Goal: Information Seeking & Learning: Stay updated

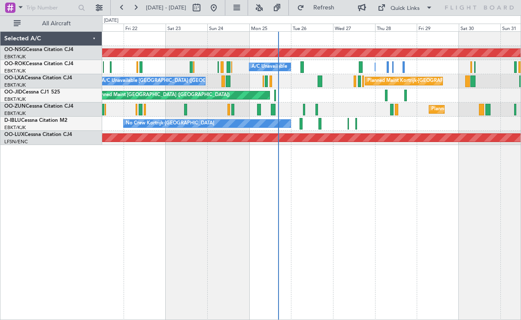
click at [375, 113] on div "Planned Maint Kortrijk-[GEOGRAPHIC_DATA]" at bounding box center [311, 110] width 419 height 14
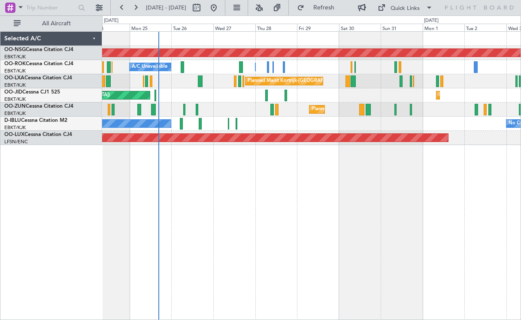
click at [306, 215] on div "Planned Maint [GEOGRAPHIC_DATA] ([GEOGRAPHIC_DATA]) Owner [GEOGRAPHIC_DATA]-[GE…" at bounding box center [311, 175] width 419 height 289
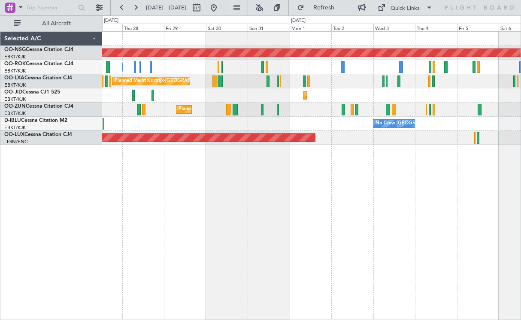
click at [225, 213] on div "Planned Maint [GEOGRAPHIC_DATA] ([GEOGRAPHIC_DATA]) Owner [GEOGRAPHIC_DATA]-[GE…" at bounding box center [311, 175] width 419 height 289
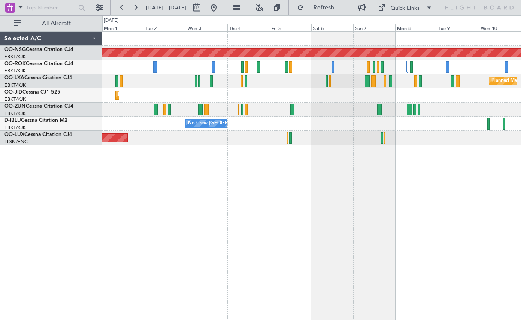
click at [130, 115] on div "Planned Maint [GEOGRAPHIC_DATA] ([GEOGRAPHIC_DATA]) Planned Maint [GEOGRAPHIC_D…" at bounding box center [311, 88] width 419 height 113
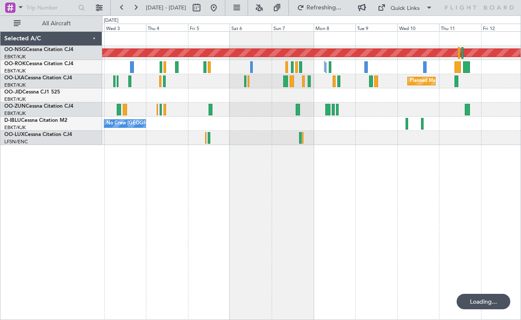
click at [236, 118] on div "Planned Maint [GEOGRAPHIC_DATA] ([GEOGRAPHIC_DATA]) Planned Maint [GEOGRAPHIC_D…" at bounding box center [311, 88] width 419 height 113
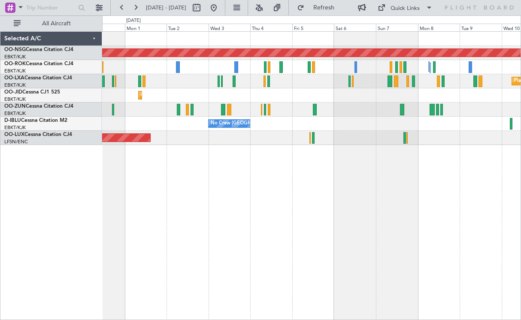
click at [323, 158] on div "Planned Maint [GEOGRAPHIC_DATA] ([GEOGRAPHIC_DATA]) Planned Maint [GEOGRAPHIC_D…" at bounding box center [311, 175] width 419 height 289
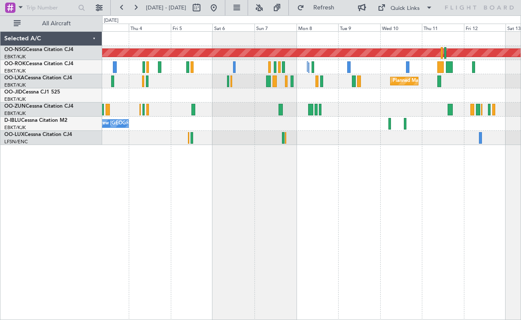
click at [350, 107] on div "Planned Maint [GEOGRAPHIC_DATA] ([GEOGRAPHIC_DATA]) Planned Maint [GEOGRAPHIC_D…" at bounding box center [311, 88] width 419 height 113
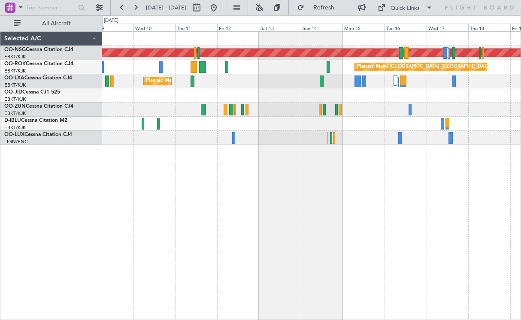
click at [215, 108] on div "Planned Maint [GEOGRAPHIC_DATA] ([GEOGRAPHIC_DATA]) Planned Maint [GEOGRAPHIC_D…" at bounding box center [311, 88] width 419 height 113
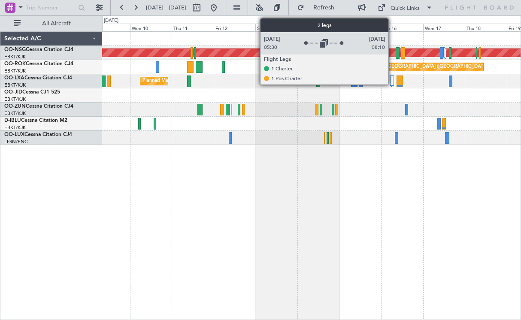
click at [393, 79] on div at bounding box center [391, 81] width 3 height 10
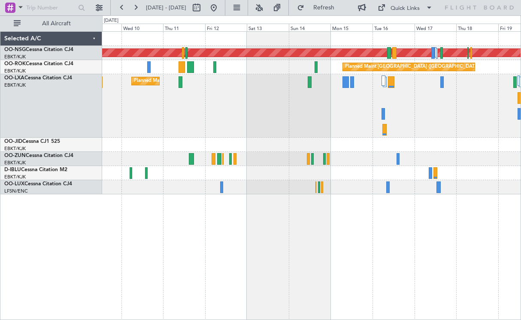
click at [466, 122] on div "Planned Maint Kortrijk-[GEOGRAPHIC_DATA]" at bounding box center [311, 106] width 419 height 64
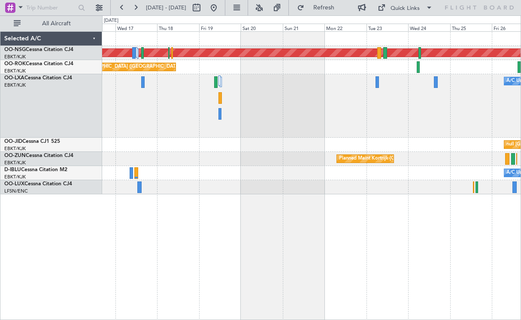
click at [177, 119] on div "A/C Unavailable [GEOGRAPHIC_DATA] ([GEOGRAPHIC_DATA] National)" at bounding box center [311, 106] width 419 height 64
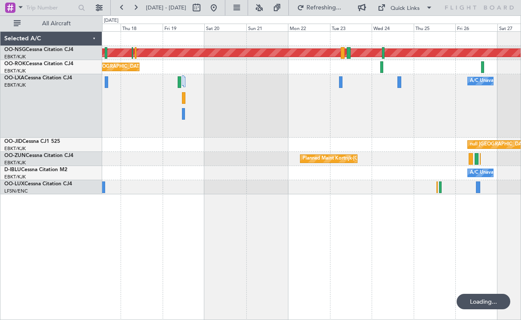
click at [123, 140] on div "Planned Maint [GEOGRAPHIC_DATA] ([GEOGRAPHIC_DATA]) Planned Maint [GEOGRAPHIC_D…" at bounding box center [311, 113] width 419 height 163
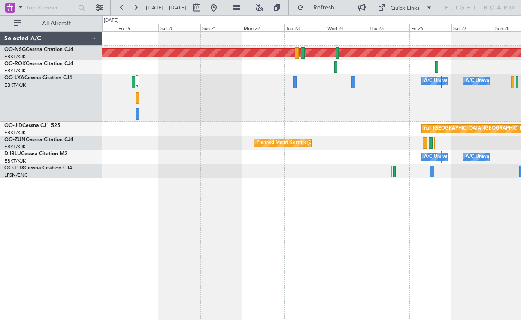
click at [393, 90] on div "A/C Unavailable [GEOGRAPHIC_DATA] ([GEOGRAPHIC_DATA] National) A/C Unavailable" at bounding box center [311, 98] width 419 height 48
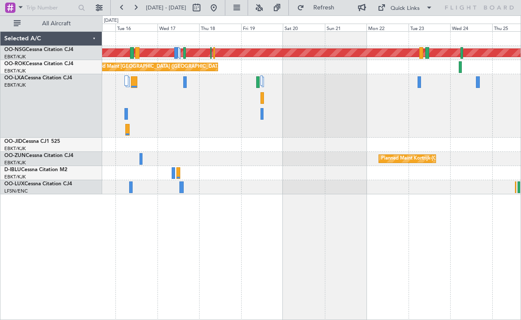
click at [454, 119] on div "A/C Unavailable [GEOGRAPHIC_DATA] ([GEOGRAPHIC_DATA] National) A/C Unavailable" at bounding box center [311, 106] width 419 height 64
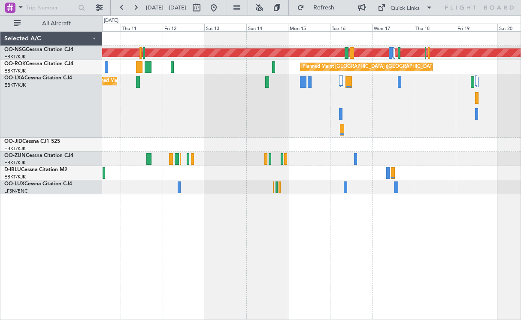
click at [380, 130] on div "Planned Maint Kortrijk-[GEOGRAPHIC_DATA]" at bounding box center [311, 106] width 419 height 64
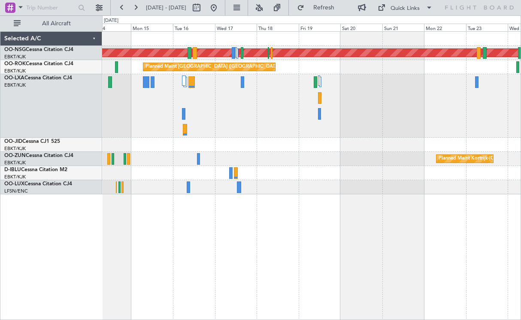
click at [289, 154] on div "Planned Maint Kortrijk-[GEOGRAPHIC_DATA]" at bounding box center [311, 159] width 419 height 14
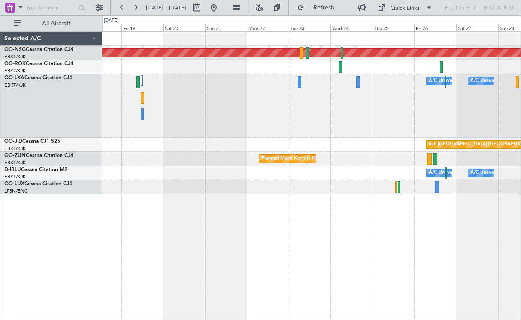
click at [253, 116] on div "A/C Unavailable [GEOGRAPHIC_DATA] ([GEOGRAPHIC_DATA] National) A/C Unavailable" at bounding box center [311, 106] width 419 height 64
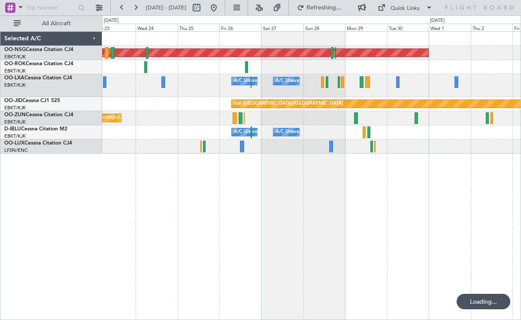
click at [146, 131] on div "Planned Maint [GEOGRAPHIC_DATA] ([GEOGRAPHIC_DATA]) A/C Unavailable [GEOGRAPHIC…" at bounding box center [311, 93] width 419 height 122
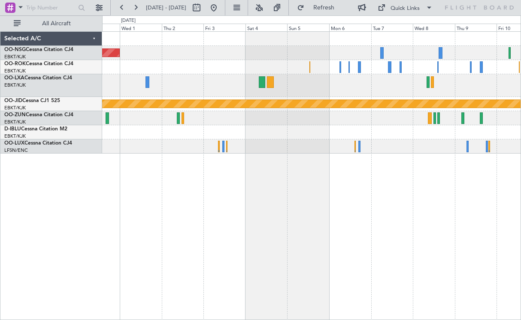
click at [265, 94] on div at bounding box center [311, 85] width 419 height 23
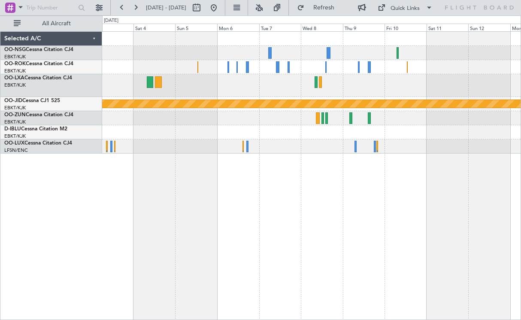
click at [226, 81] on div at bounding box center [311, 85] width 419 height 23
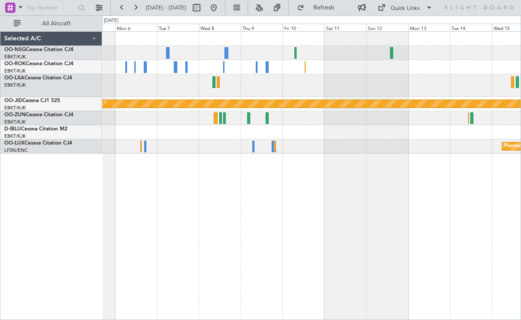
click at [390, 76] on div "null [GEOGRAPHIC_DATA]-[GEOGRAPHIC_DATA] Planned Maint [GEOGRAPHIC_DATA] ([GEOG…" at bounding box center [311, 93] width 419 height 122
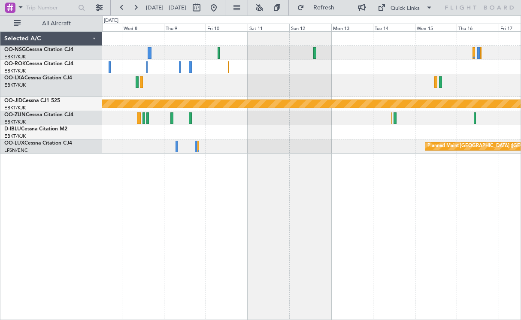
click at [411, 88] on div at bounding box center [311, 85] width 419 height 23
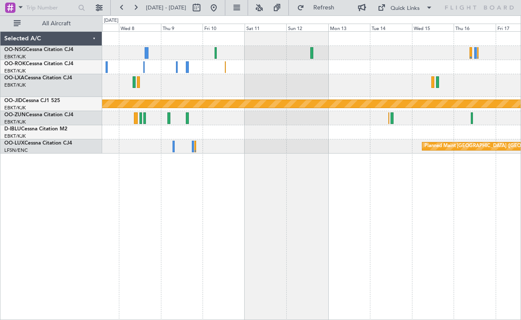
click at [326, 117] on div "null [GEOGRAPHIC_DATA]-[GEOGRAPHIC_DATA] Planned Maint [GEOGRAPHIC_DATA] ([GEOG…" at bounding box center [311, 93] width 419 height 122
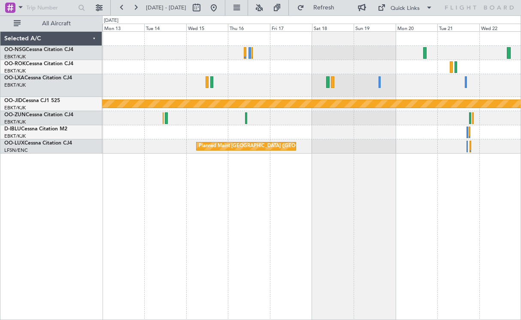
click at [321, 57] on div "null [GEOGRAPHIC_DATA]-[GEOGRAPHIC_DATA] Planned Maint [GEOGRAPHIC_DATA] ([GEOG…" at bounding box center [311, 93] width 419 height 122
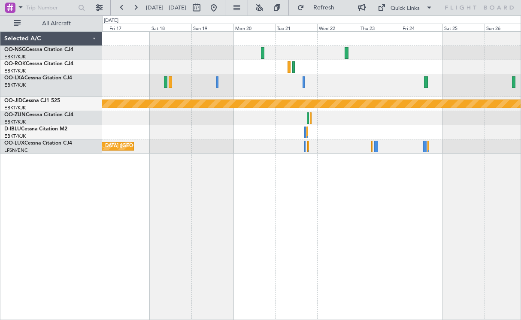
click at [181, 132] on div "null [GEOGRAPHIC_DATA]-[GEOGRAPHIC_DATA] Planned Maint [GEOGRAPHIC_DATA] ([GEOG…" at bounding box center [311, 93] width 419 height 122
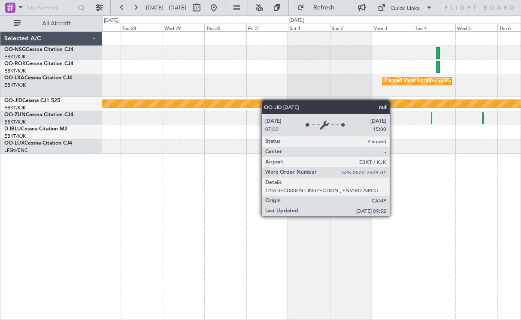
click at [259, 104] on div "Planned Maint Kortrijk-[GEOGRAPHIC_DATA] null [GEOGRAPHIC_DATA]-[GEOGRAPHIC_DAT…" at bounding box center [311, 93] width 419 height 122
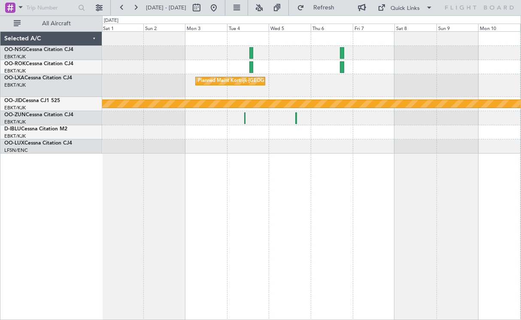
click at [289, 67] on div at bounding box center [311, 67] width 419 height 14
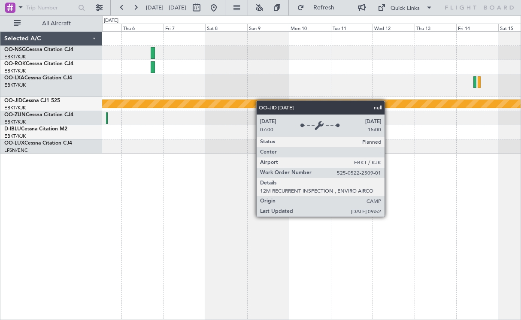
click at [250, 104] on div "Planned Maint Kortrijk-[GEOGRAPHIC_DATA] null [GEOGRAPHIC_DATA]-[GEOGRAPHIC_DAT…" at bounding box center [311, 93] width 419 height 122
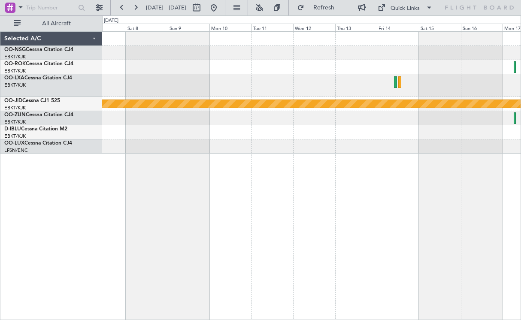
click at [247, 73] on div at bounding box center [311, 67] width 419 height 14
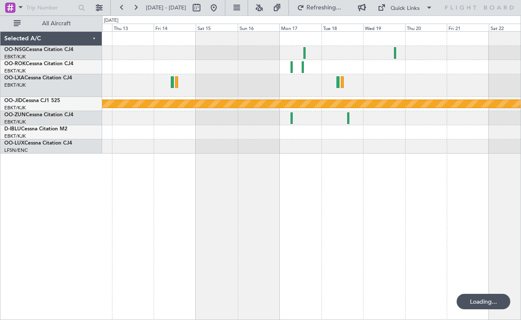
click at [240, 71] on div at bounding box center [311, 67] width 419 height 14
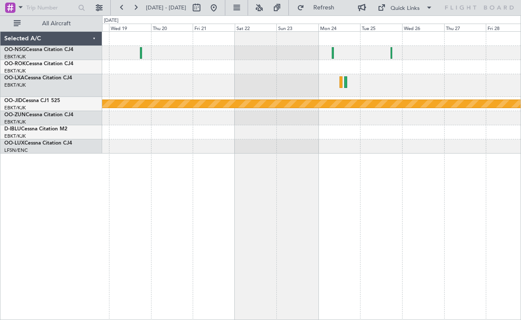
click at [134, 94] on div at bounding box center [311, 85] width 419 height 23
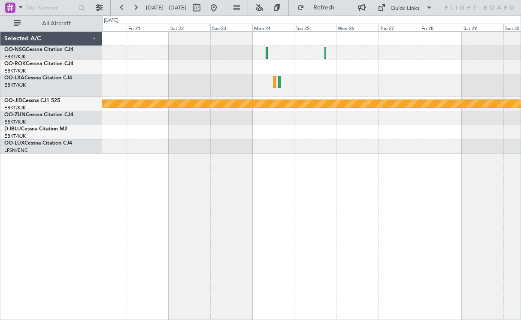
click at [186, 80] on div at bounding box center [311, 85] width 419 height 23
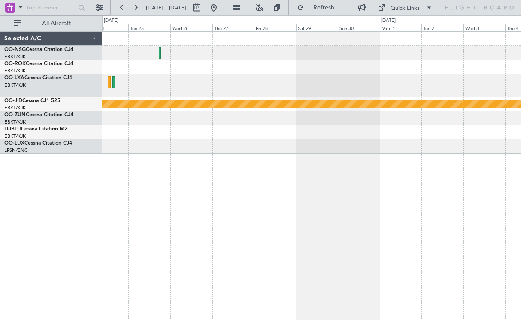
click at [438, 136] on div "null [GEOGRAPHIC_DATA]-[GEOGRAPHIC_DATA]" at bounding box center [311, 175] width 419 height 289
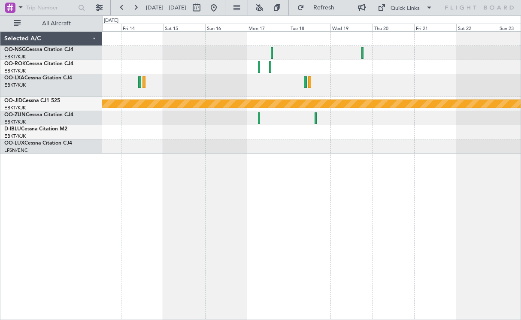
click at [430, 157] on div "null [GEOGRAPHIC_DATA]-[GEOGRAPHIC_DATA]" at bounding box center [311, 175] width 419 height 289
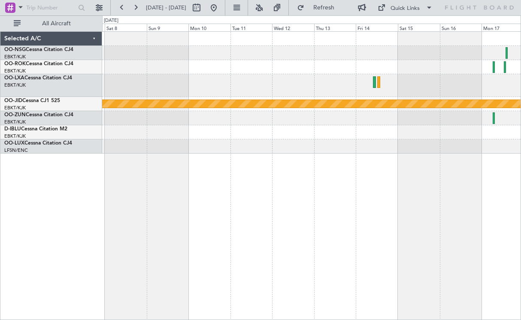
click at [455, 174] on div "null [GEOGRAPHIC_DATA]-[GEOGRAPHIC_DATA]" at bounding box center [311, 175] width 419 height 289
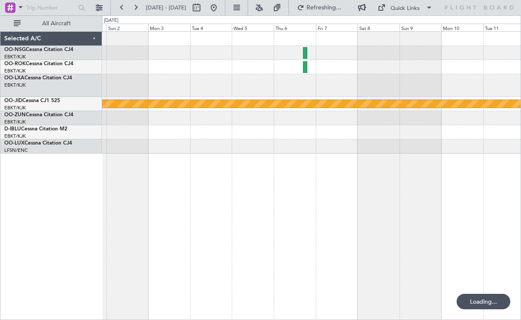
click at [457, 163] on div "null [GEOGRAPHIC_DATA]-[GEOGRAPHIC_DATA]" at bounding box center [311, 175] width 419 height 289
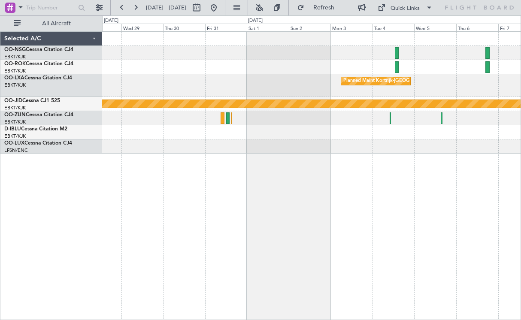
click at [450, 204] on div "Planned Maint Kortrijk-[GEOGRAPHIC_DATA] null [GEOGRAPHIC_DATA]-[GEOGRAPHIC_DAT…" at bounding box center [311, 175] width 419 height 289
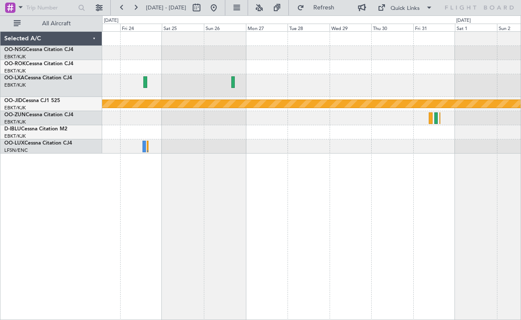
click at [454, 181] on div "Planned Maint Kortrijk-[GEOGRAPHIC_DATA] null [GEOGRAPHIC_DATA]-[GEOGRAPHIC_DAT…" at bounding box center [311, 175] width 419 height 289
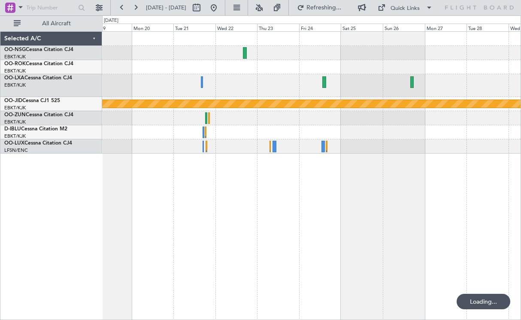
click at [435, 176] on div "null [GEOGRAPHIC_DATA]-[GEOGRAPHIC_DATA] Planned Maint [GEOGRAPHIC_DATA] ([GEOG…" at bounding box center [311, 175] width 419 height 289
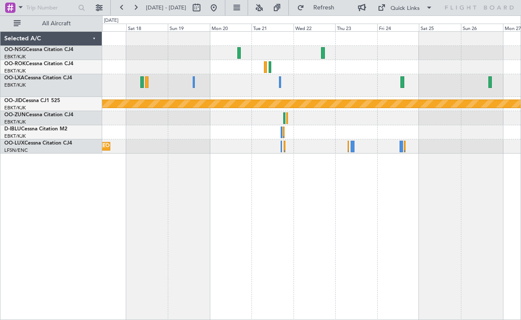
click at [344, 107] on div "null [GEOGRAPHIC_DATA]-[GEOGRAPHIC_DATA] Planned Maint [GEOGRAPHIC_DATA] ([GEOG…" at bounding box center [311, 93] width 419 height 122
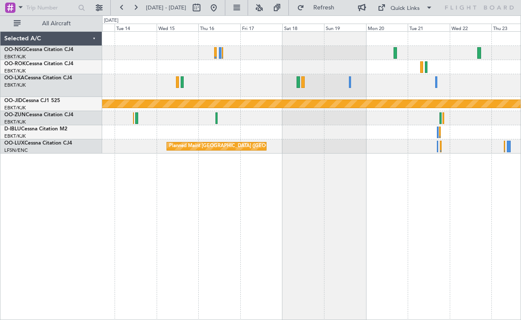
click at [396, 130] on div "null [GEOGRAPHIC_DATA]-[GEOGRAPHIC_DATA] Planned Maint [GEOGRAPHIC_DATA] ([GEOG…" at bounding box center [311, 93] width 419 height 122
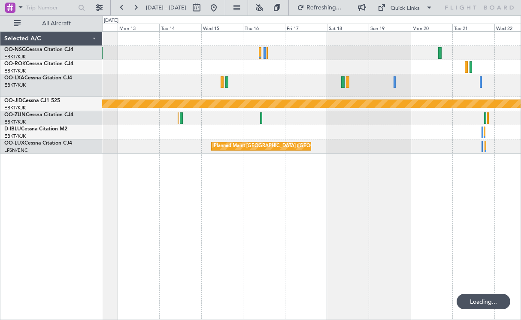
click at [373, 124] on div at bounding box center [311, 118] width 419 height 14
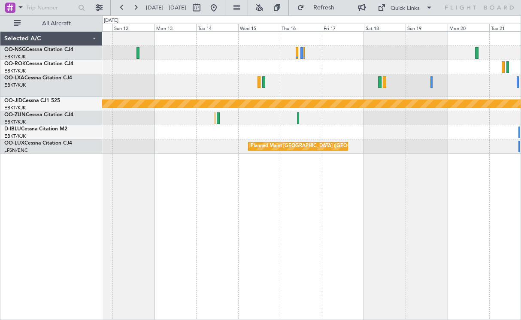
click at [283, 128] on div at bounding box center [311, 132] width 419 height 14
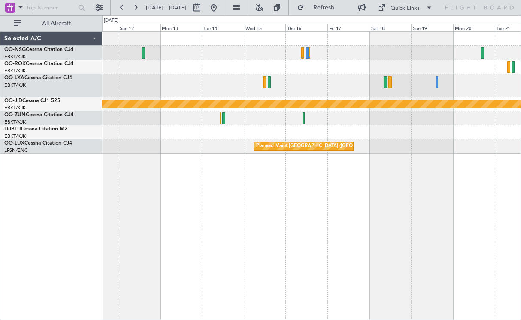
click at [351, 98] on div "null [GEOGRAPHIC_DATA]-[GEOGRAPHIC_DATA] Planned Maint [GEOGRAPHIC_DATA] ([GEOG…" at bounding box center [311, 93] width 419 height 122
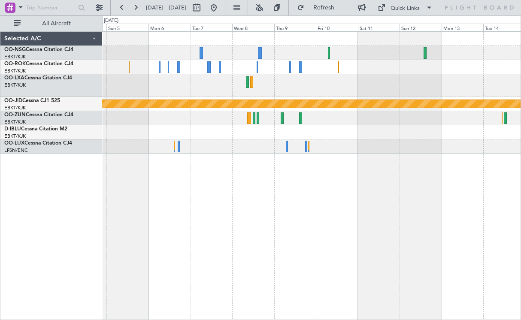
click at [304, 125] on div "null [GEOGRAPHIC_DATA]-[GEOGRAPHIC_DATA] Planned Maint [GEOGRAPHIC_DATA] ([GEOG…" at bounding box center [311, 93] width 419 height 122
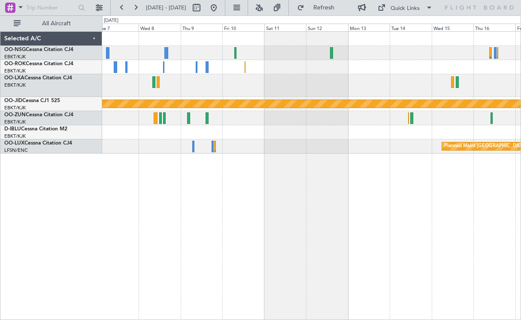
click at [364, 79] on div at bounding box center [311, 85] width 419 height 23
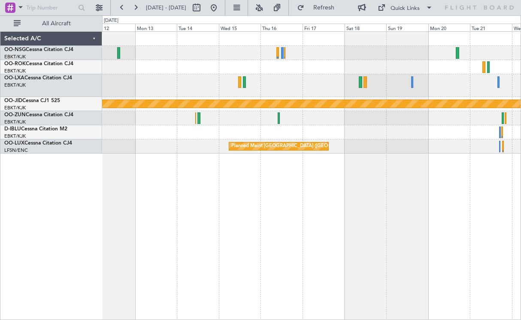
click at [196, 64] on div at bounding box center [311, 67] width 419 height 14
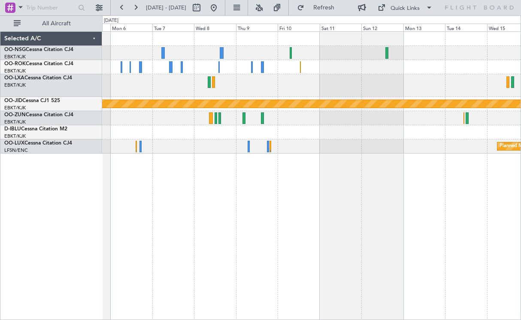
click at [425, 141] on div "null [GEOGRAPHIC_DATA]-[GEOGRAPHIC_DATA] Planned Maint [GEOGRAPHIC_DATA] ([GEOG…" at bounding box center [311, 93] width 419 height 122
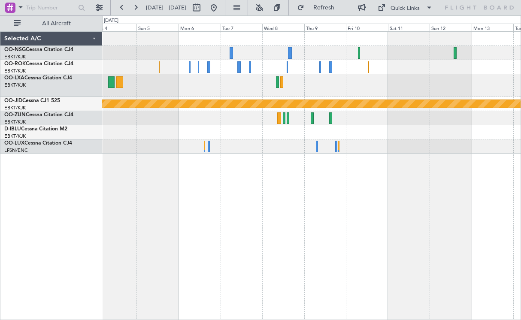
click at [322, 177] on div "null [GEOGRAPHIC_DATA]-[GEOGRAPHIC_DATA] Planned Maint [GEOGRAPHIC_DATA] ([GEOG…" at bounding box center [311, 175] width 419 height 289
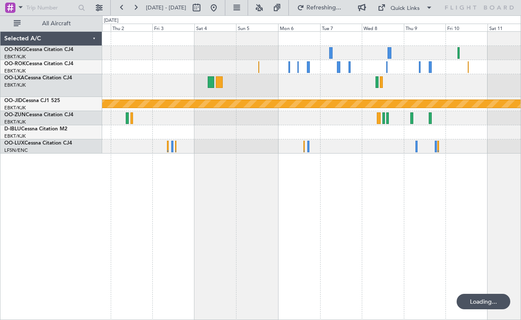
click at [492, 134] on div "Planned Maint [GEOGRAPHIC_DATA] ([GEOGRAPHIC_DATA]) null [GEOGRAPHIC_DATA]-[GEO…" at bounding box center [311, 175] width 419 height 289
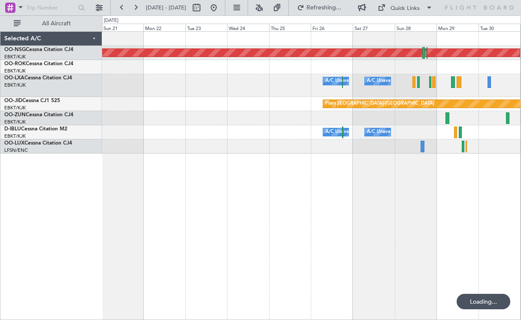
click at [397, 173] on div "Planned Maint [GEOGRAPHIC_DATA] ([GEOGRAPHIC_DATA]) A/C Unavailable A/C Unavail…" at bounding box center [311, 175] width 419 height 289
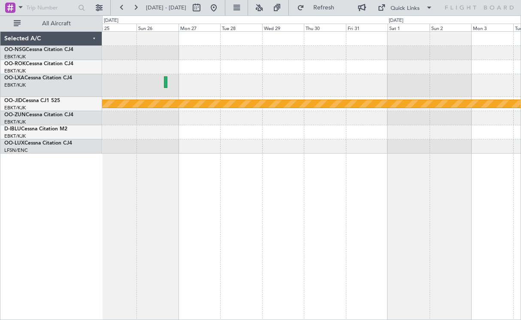
click at [51, 177] on div "null [GEOGRAPHIC_DATA]-[GEOGRAPHIC_DATA] Selected A/C OO-NSG Cessna Citation CJ…" at bounding box center [260, 167] width 521 height 305
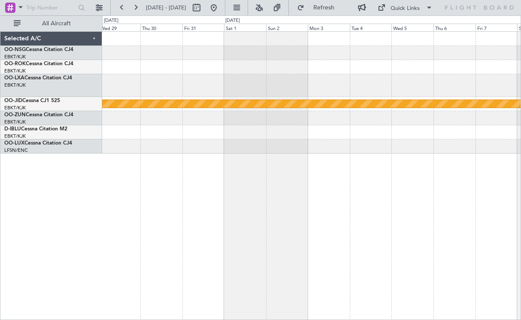
click at [127, 178] on div "null [GEOGRAPHIC_DATA]-[GEOGRAPHIC_DATA]" at bounding box center [311, 175] width 419 height 289
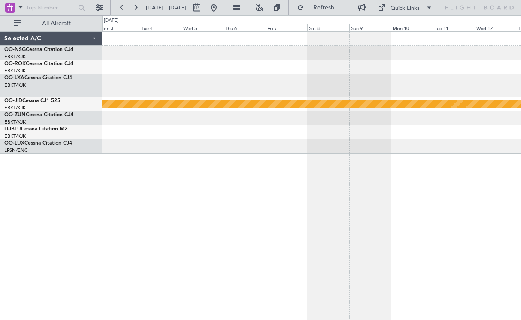
click at [79, 204] on div "null [GEOGRAPHIC_DATA]-[GEOGRAPHIC_DATA] Selected A/C OO-NSG Cessna Citation CJ…" at bounding box center [260, 167] width 521 height 305
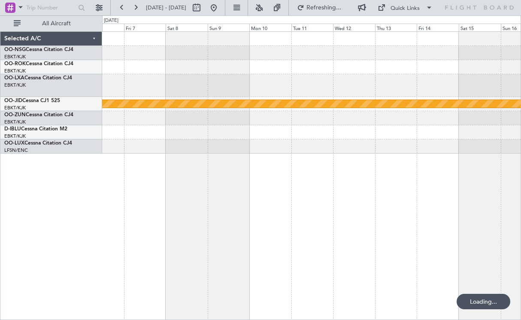
click at [148, 177] on div "null [GEOGRAPHIC_DATA]-[GEOGRAPHIC_DATA]" at bounding box center [311, 175] width 419 height 289
